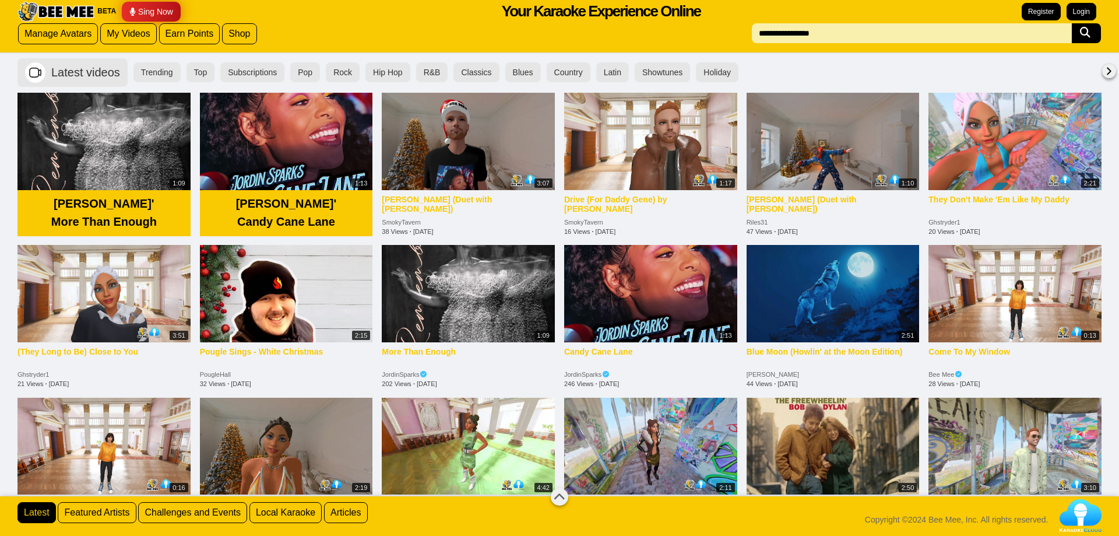
click at [852, 24] on input "text" at bounding box center [912, 33] width 320 height 20
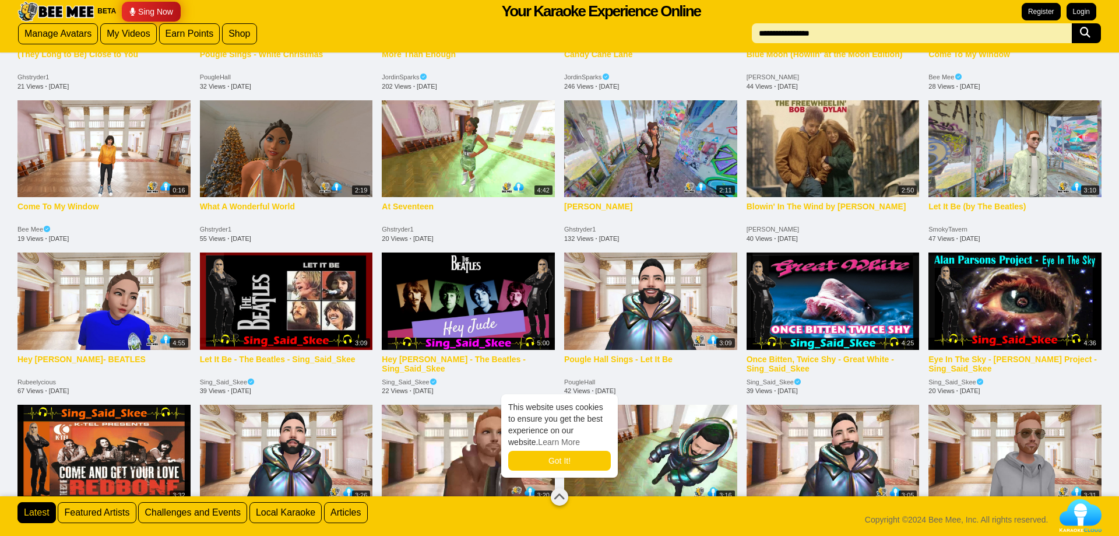
scroll to position [654, 0]
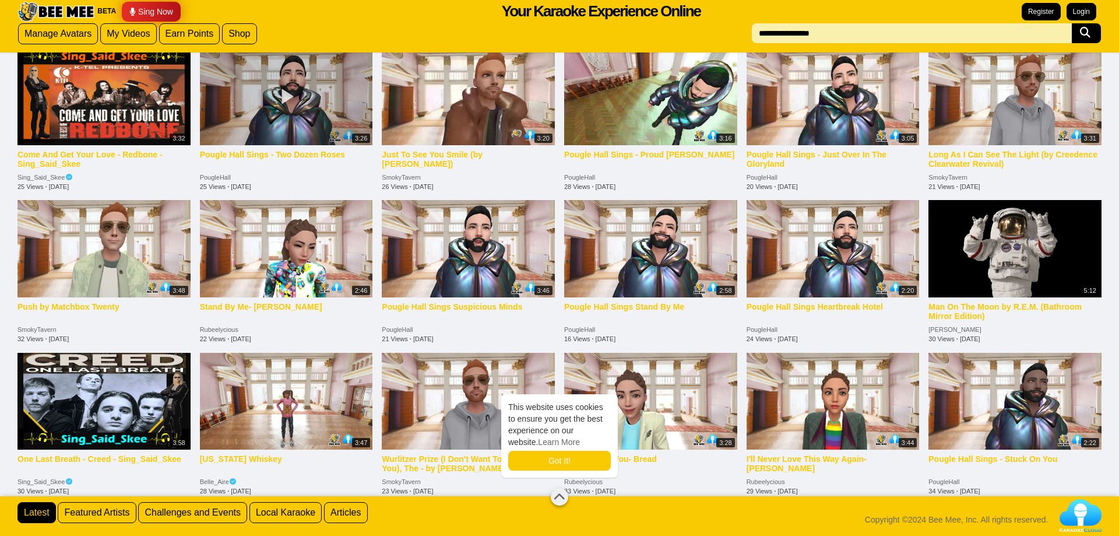
click at [314, 115] on div at bounding box center [286, 96] width 173 height 97
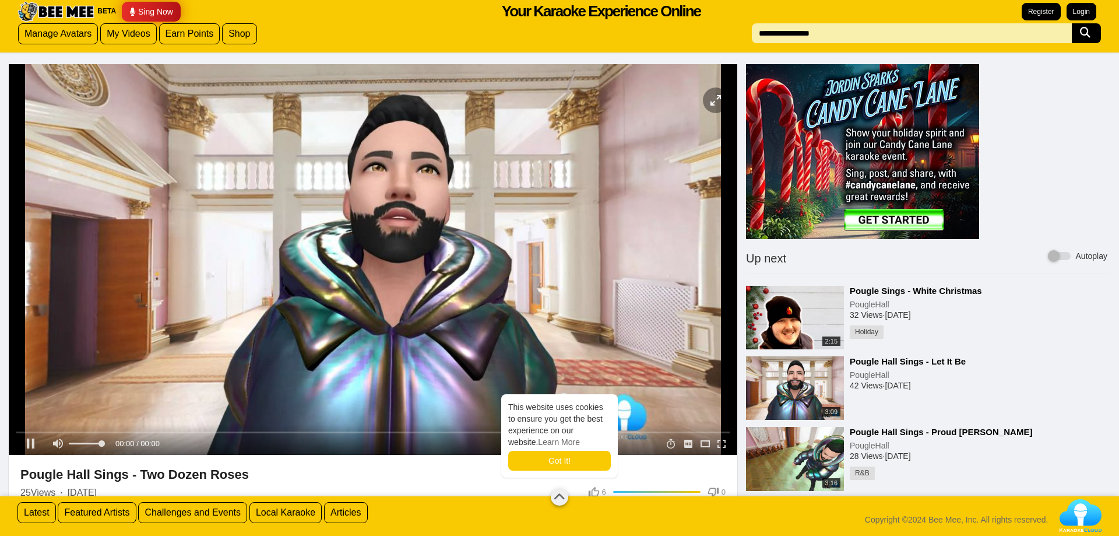
drag, startPoint x: 351, startPoint y: 340, endPoint x: 110, endPoint y: 52, distance: 375.7
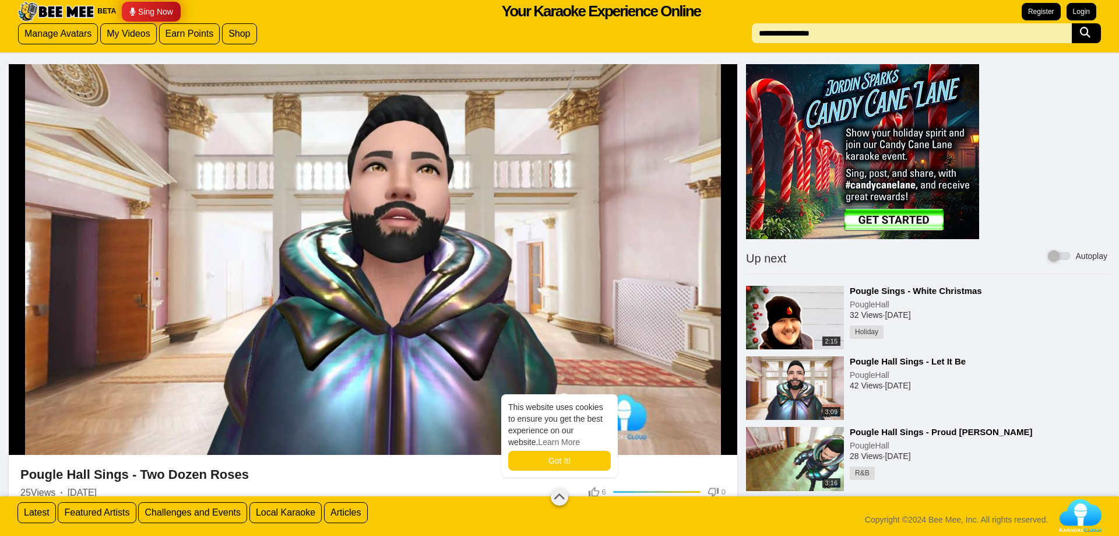
click at [59, 12] on img at bounding box center [55, 11] width 79 height 21
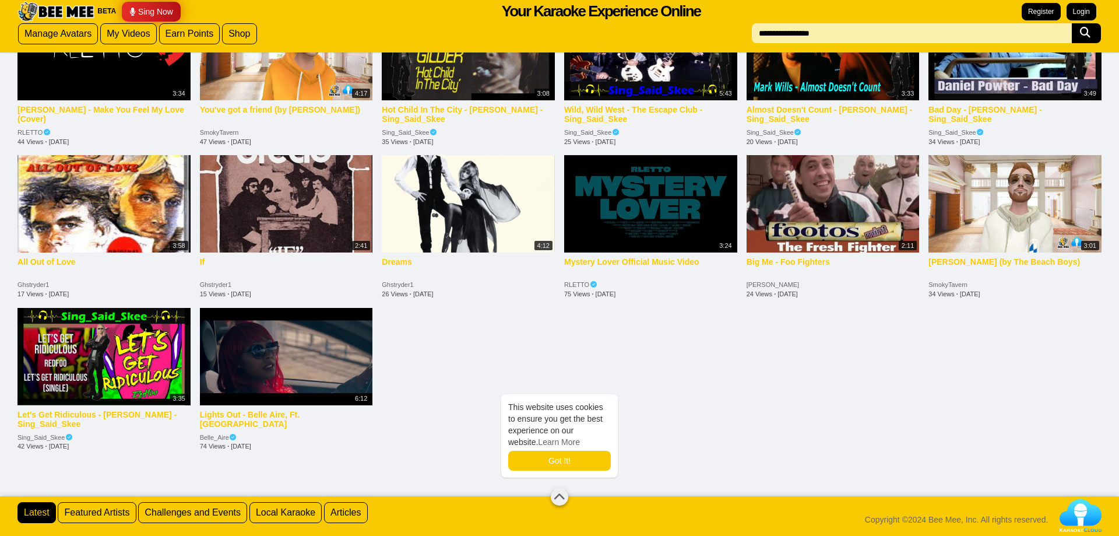
scroll to position [1361, 0]
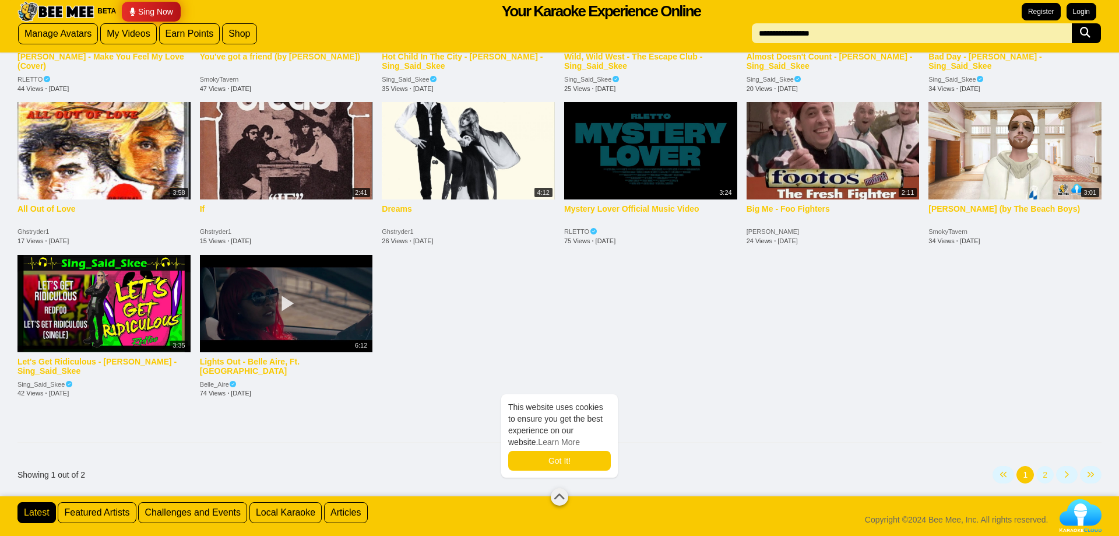
click at [301, 329] on div at bounding box center [286, 303] width 173 height 97
